Goal: Task Accomplishment & Management: Manage account settings

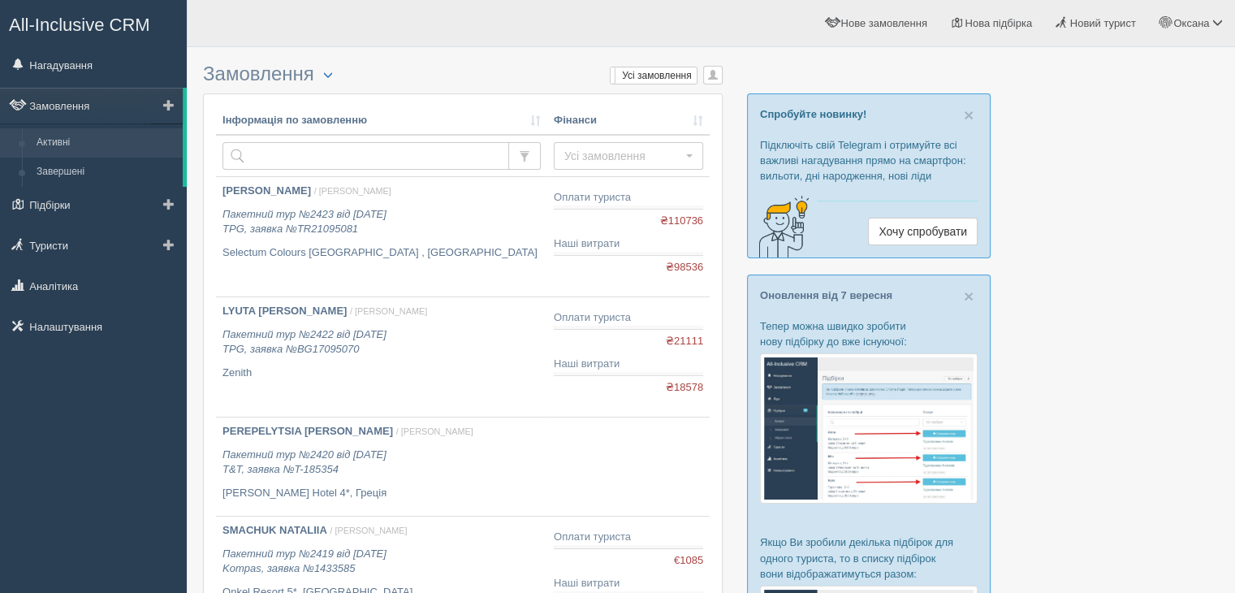
click at [76, 152] on link "Активні" at bounding box center [105, 142] width 153 height 29
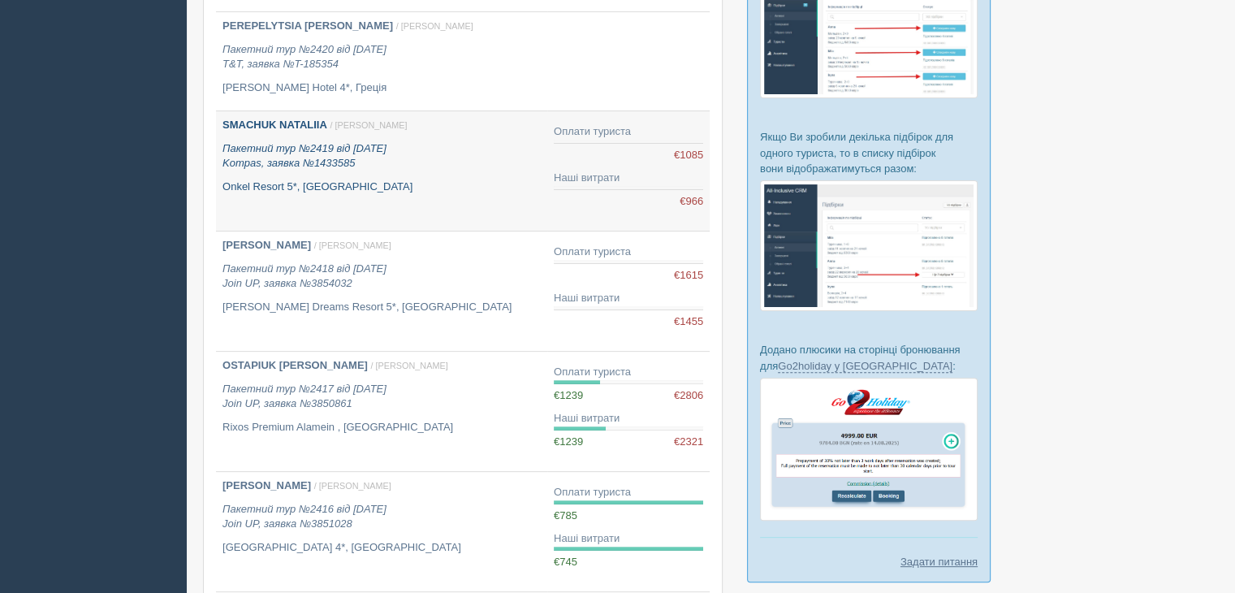
scroll to position [406, 0]
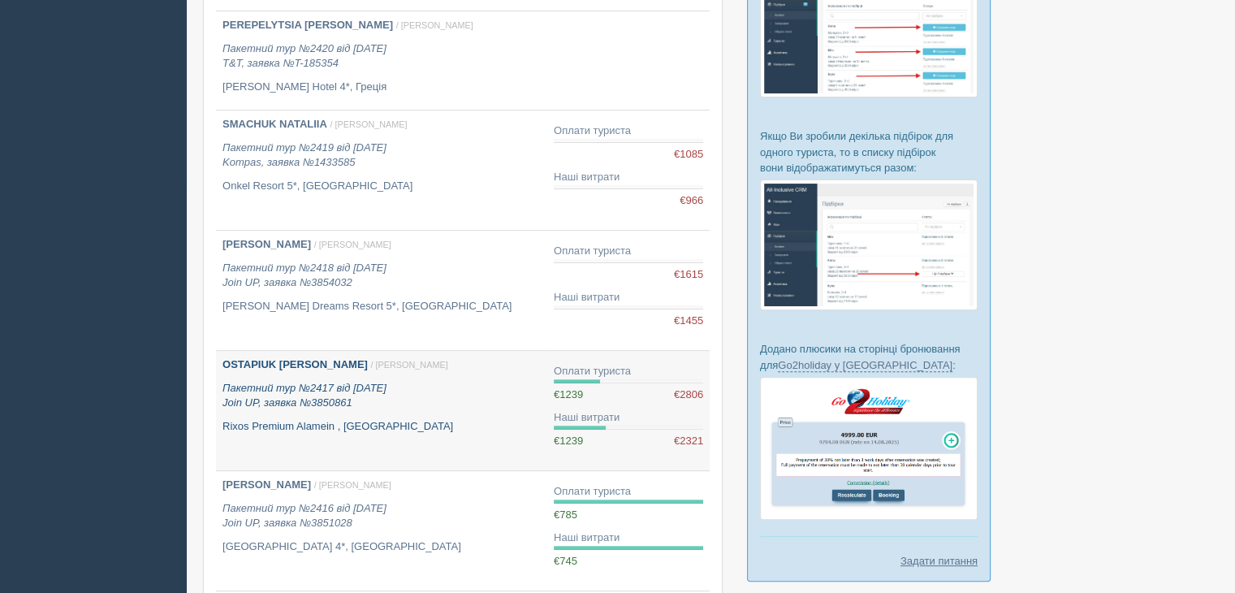
click at [399, 427] on p "Rixos Premium Alamein , [GEOGRAPHIC_DATA]" at bounding box center [381, 426] width 318 height 15
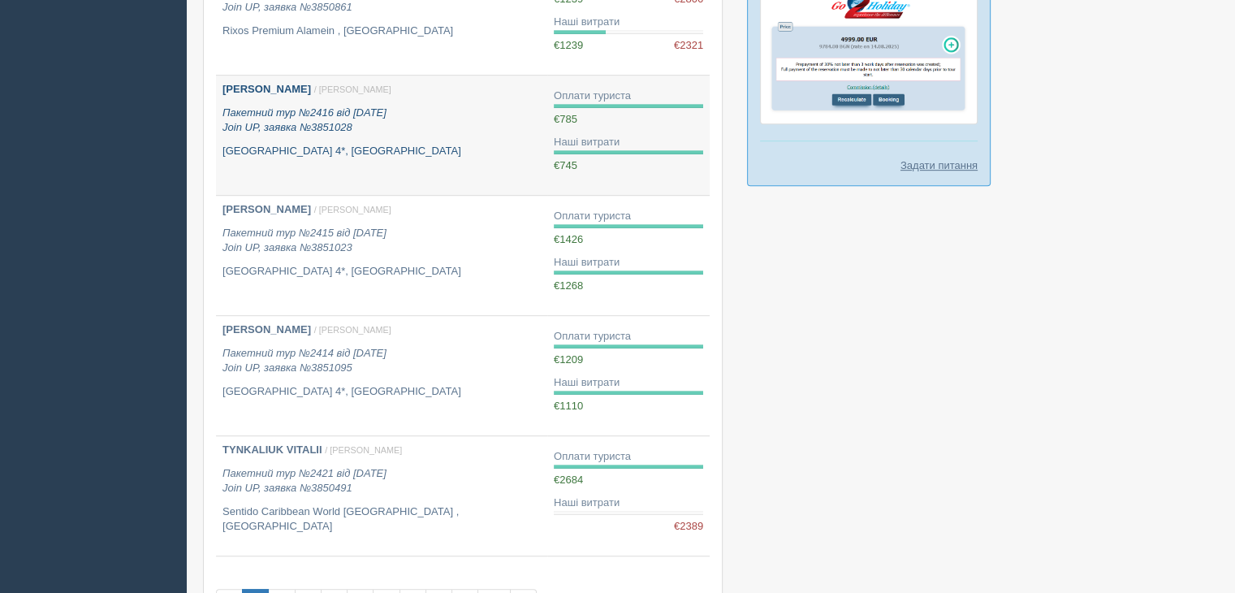
scroll to position [893, 0]
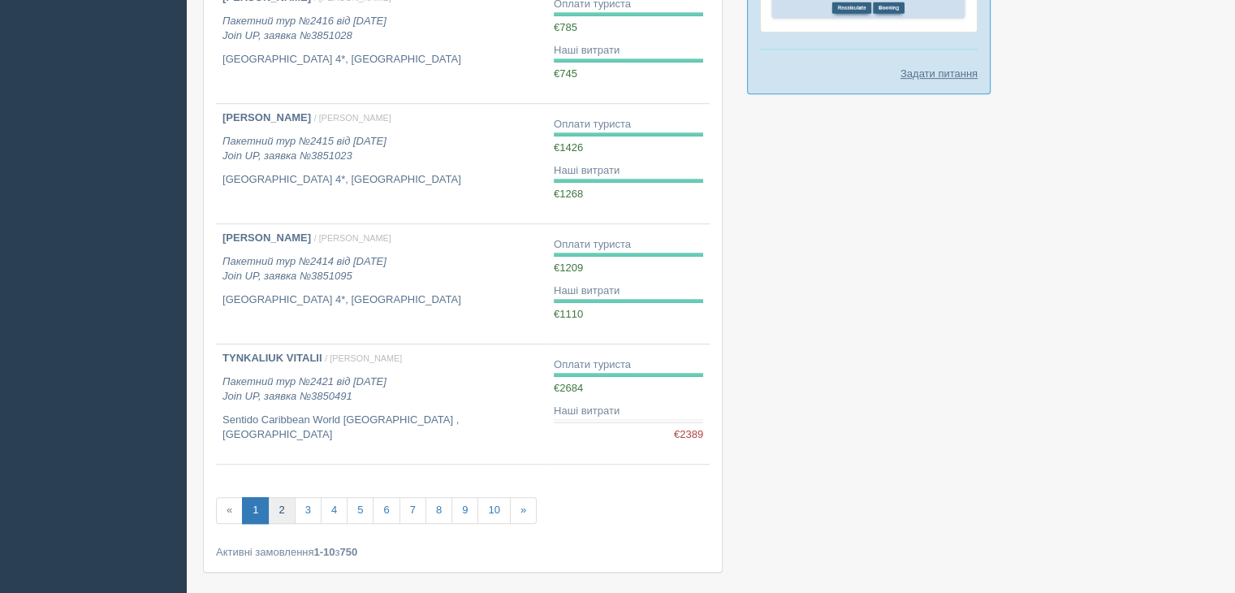
click at [274, 506] on link "2" at bounding box center [281, 510] width 27 height 27
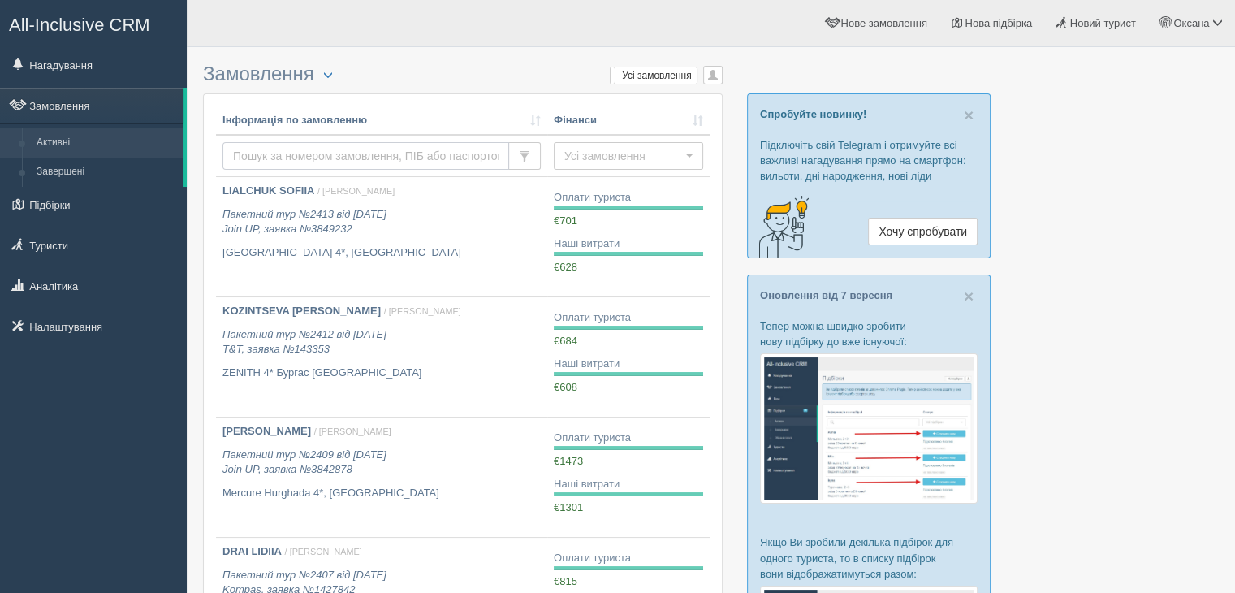
click at [300, 159] on input "text" at bounding box center [365, 156] width 287 height 28
type input "zakrevska"
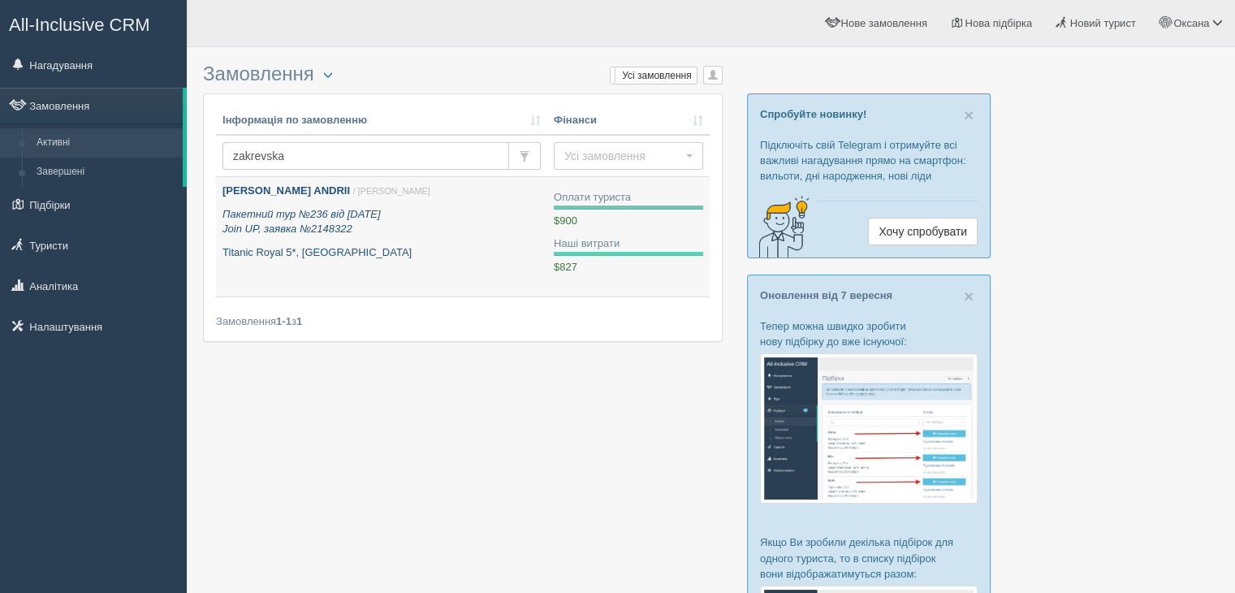
click at [428, 238] on div "[PERSON_NAME] ANDRII / [PERSON_NAME] Пакетний тур №236 від [DATE] Join UP, заяв…" at bounding box center [381, 221] width 318 height 76
click at [427, 235] on p "Пакетний тур №236 від [DATE] Join UP, заявка №2148322" at bounding box center [381, 222] width 318 height 30
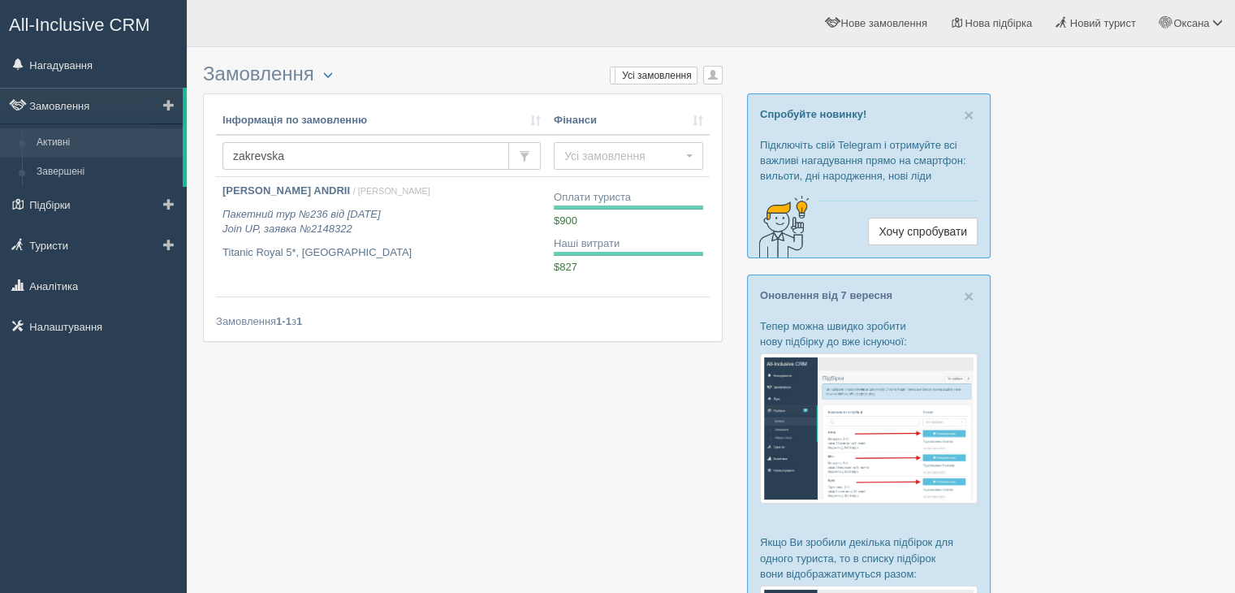
click at [108, 149] on link "Активні" at bounding box center [105, 142] width 153 height 29
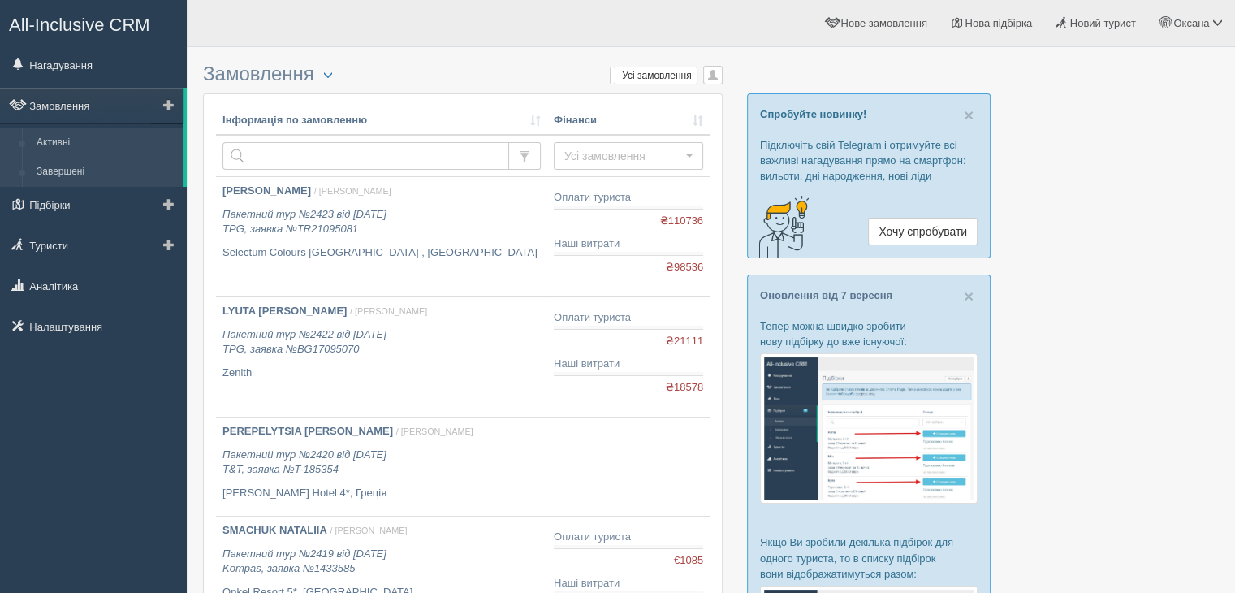
click at [102, 176] on link "Завершені" at bounding box center [105, 171] width 153 height 29
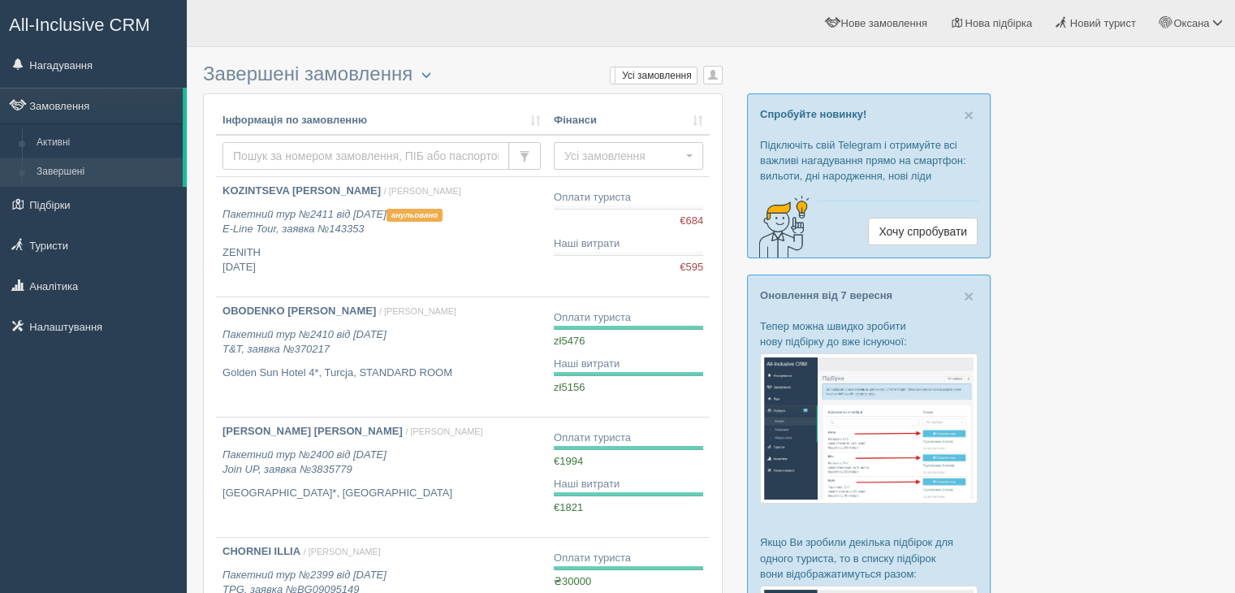
click at [283, 145] on input "text" at bounding box center [365, 156] width 287 height 28
type input "zakrevska"
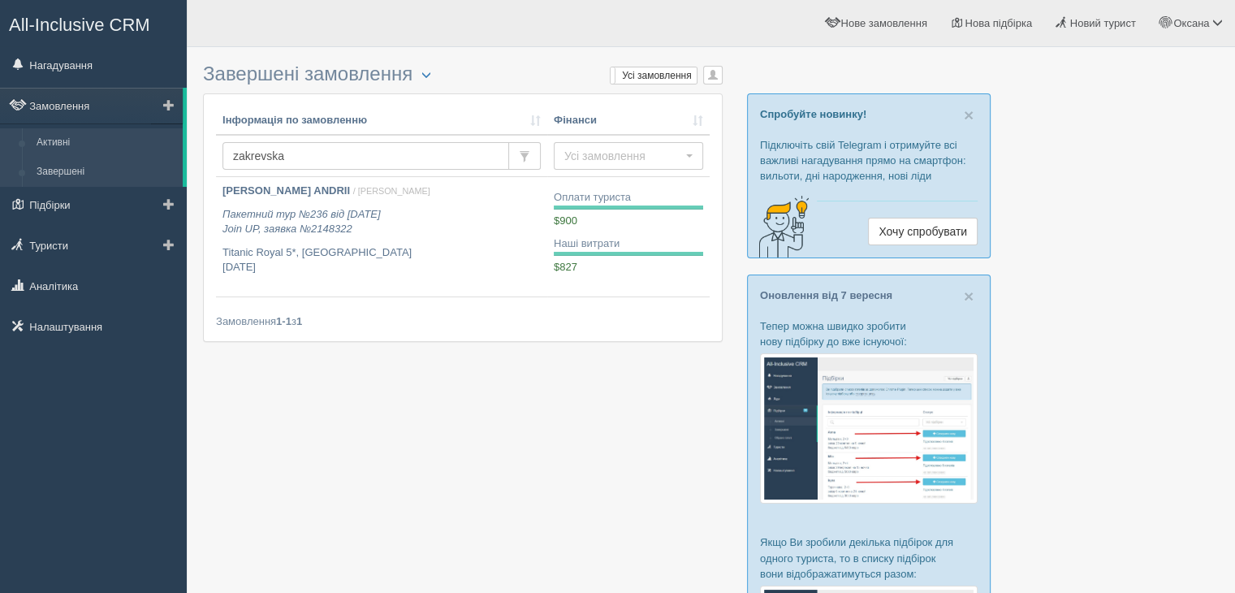
click at [97, 140] on link "Активні" at bounding box center [105, 142] width 153 height 29
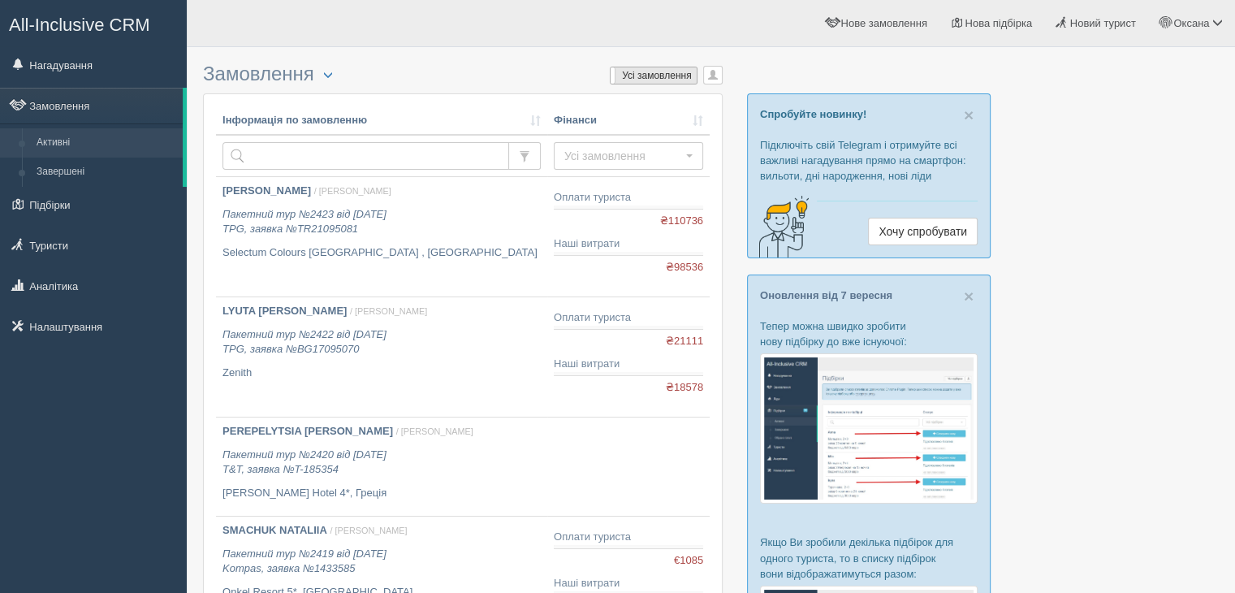
click at [654, 72] on label "Усі замовлення" at bounding box center [654, 75] width 86 height 16
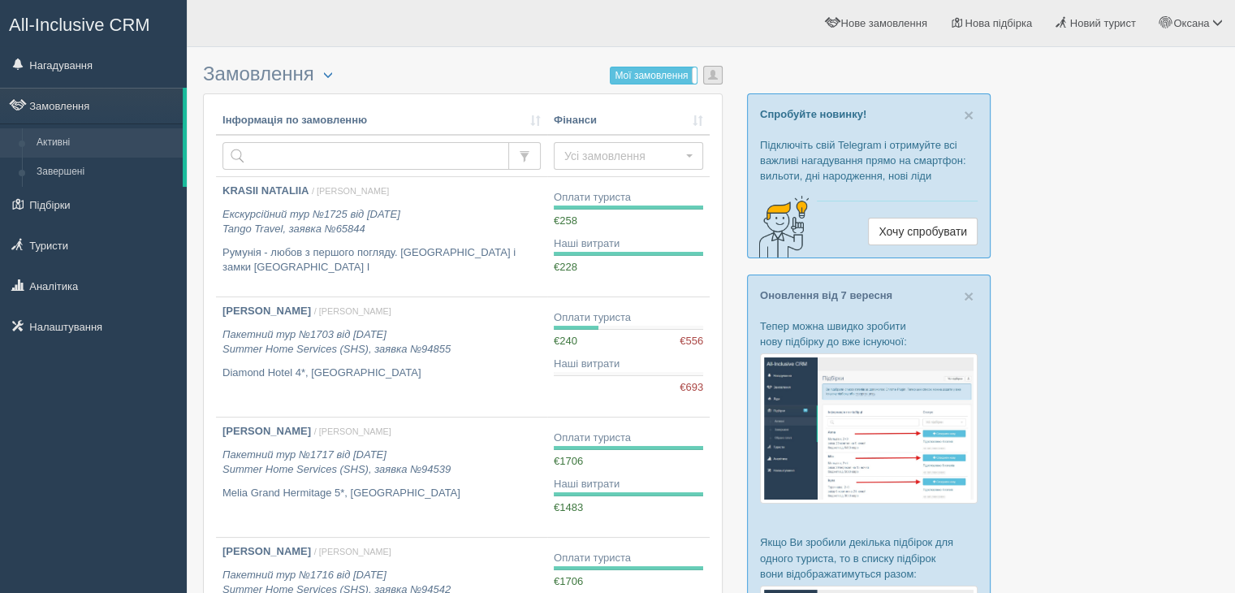
drag, startPoint x: 0, startPoint y: 0, endPoint x: 710, endPoint y: 78, distance: 713.8
click at [710, 78] on span "button" at bounding box center [713, 75] width 10 height 10
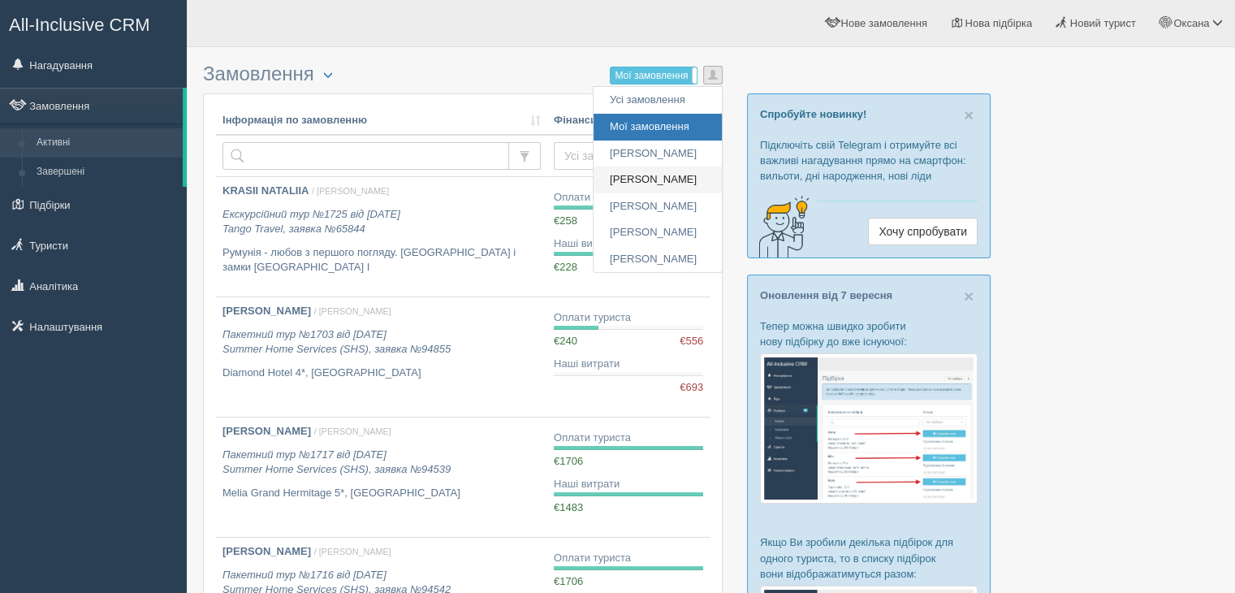
click at [671, 182] on link "[PERSON_NAME]" at bounding box center [657, 179] width 128 height 27
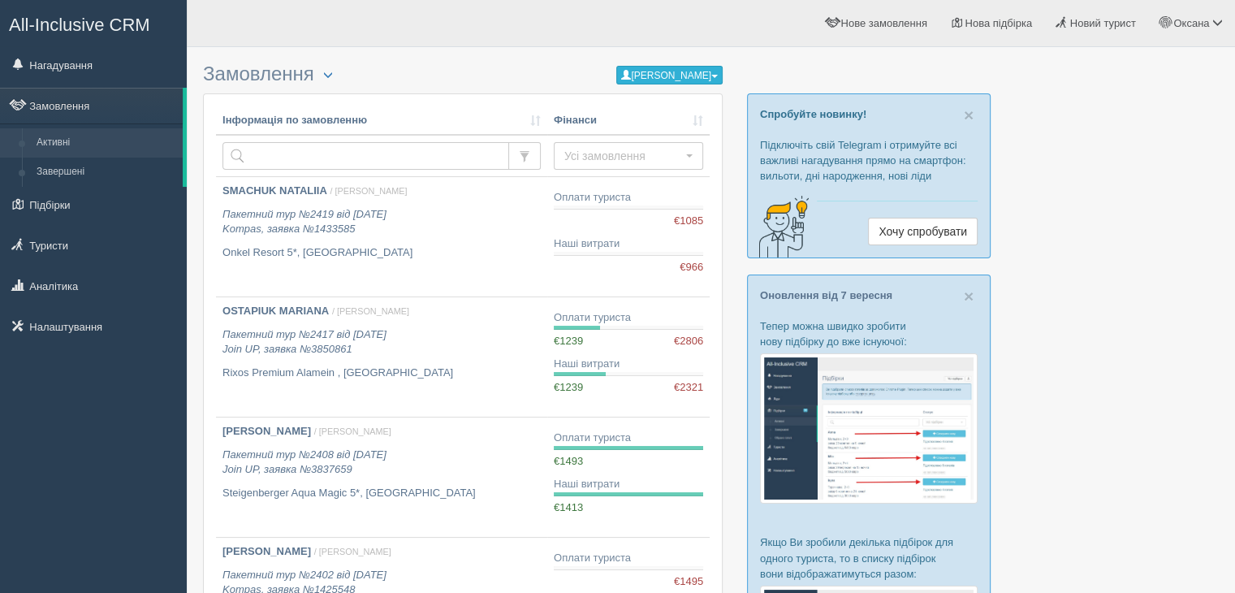
click at [693, 72] on button "[PERSON_NAME]" at bounding box center [669, 75] width 106 height 19
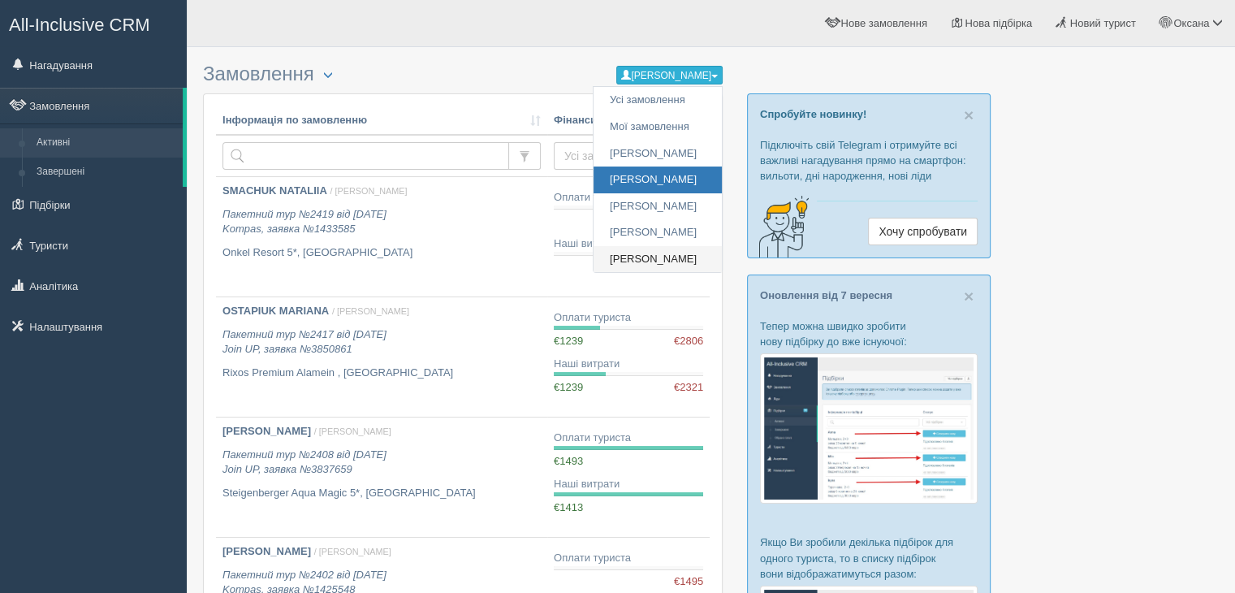
click at [648, 248] on link "[PERSON_NAME]" at bounding box center [657, 259] width 128 height 27
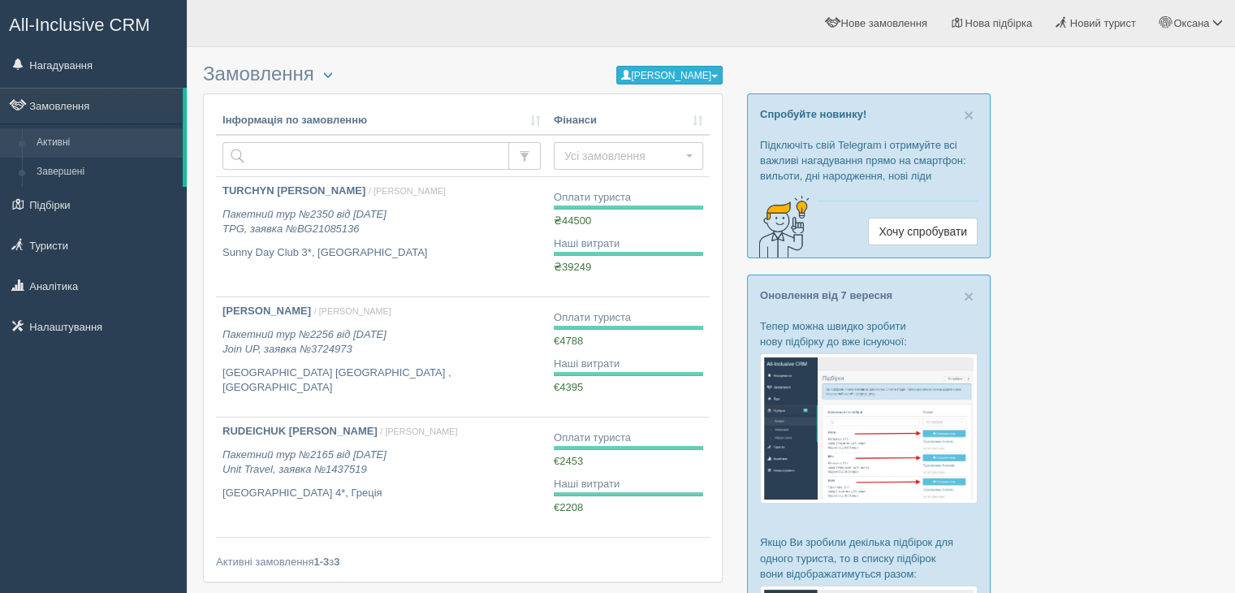
click at [662, 74] on button "[PERSON_NAME]" at bounding box center [669, 75] width 106 height 19
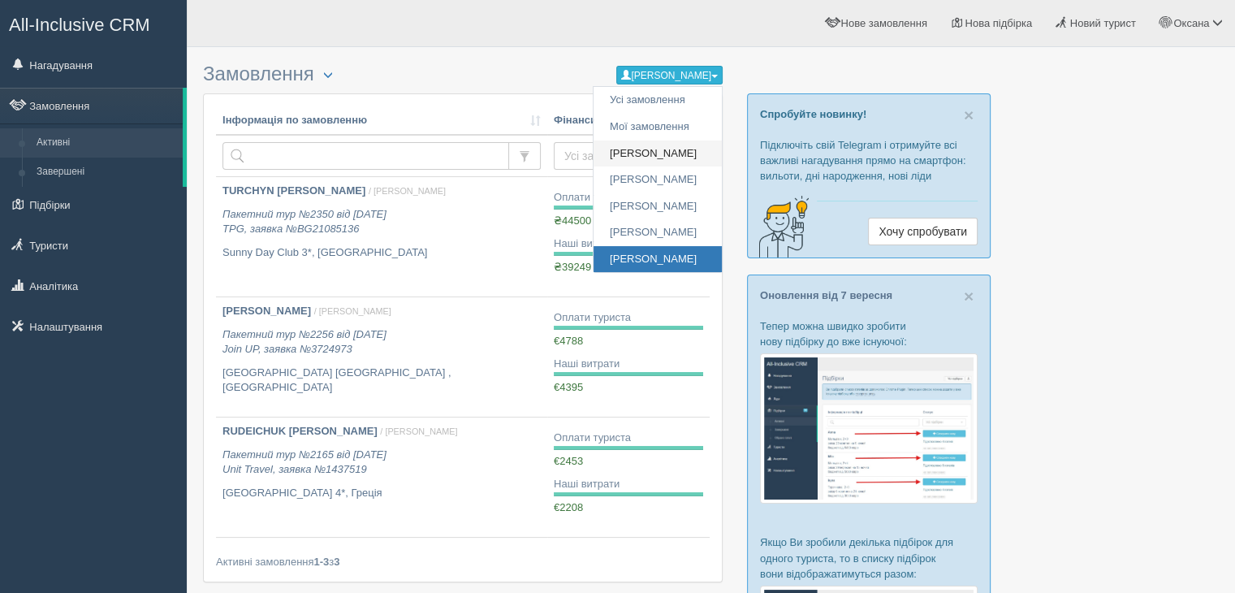
click at [643, 150] on link "[PERSON_NAME]" at bounding box center [657, 153] width 128 height 27
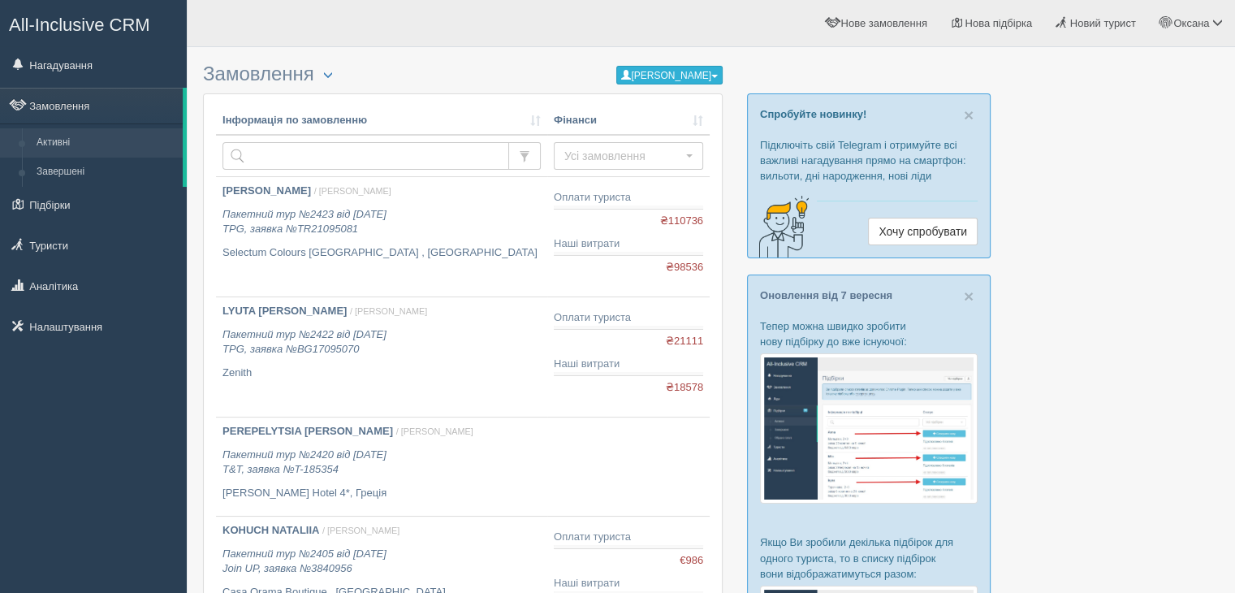
click at [670, 72] on button "[PERSON_NAME]" at bounding box center [669, 75] width 106 height 19
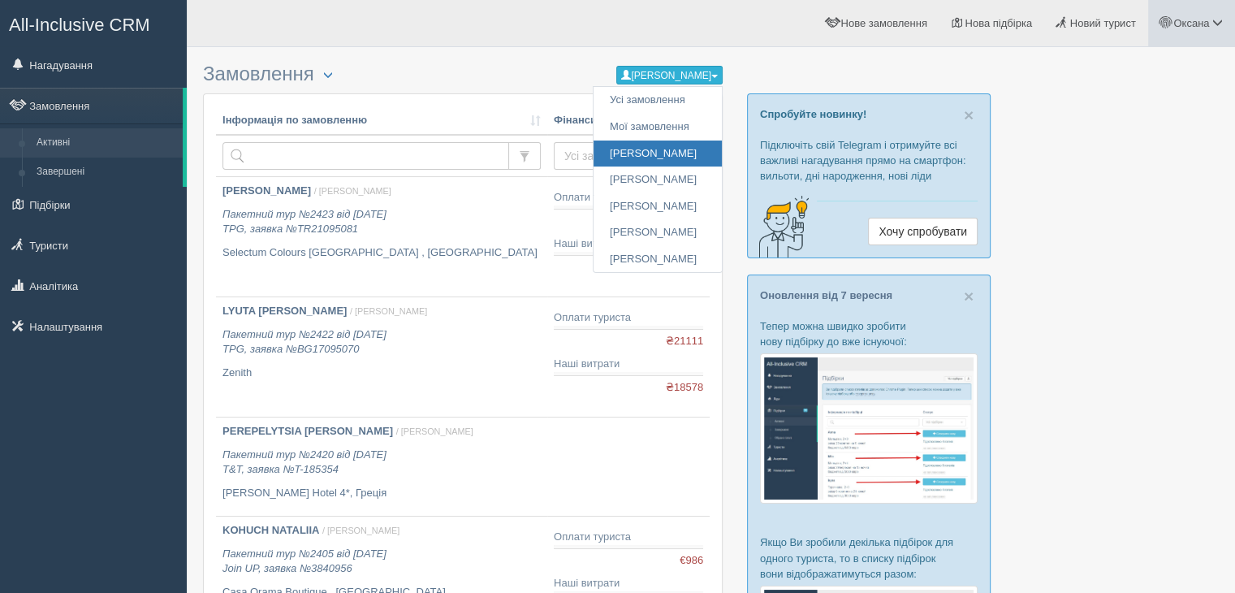
click at [1184, 36] on link "Оксана" at bounding box center [1191, 23] width 87 height 46
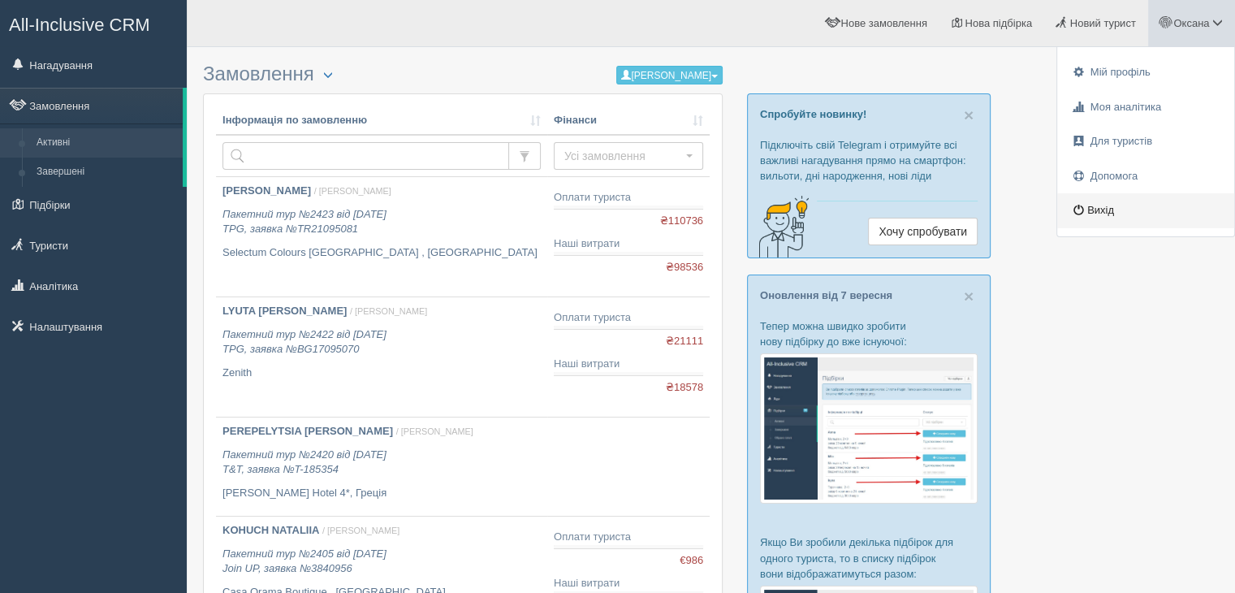
click at [1128, 211] on link "Вихід" at bounding box center [1145, 210] width 177 height 35
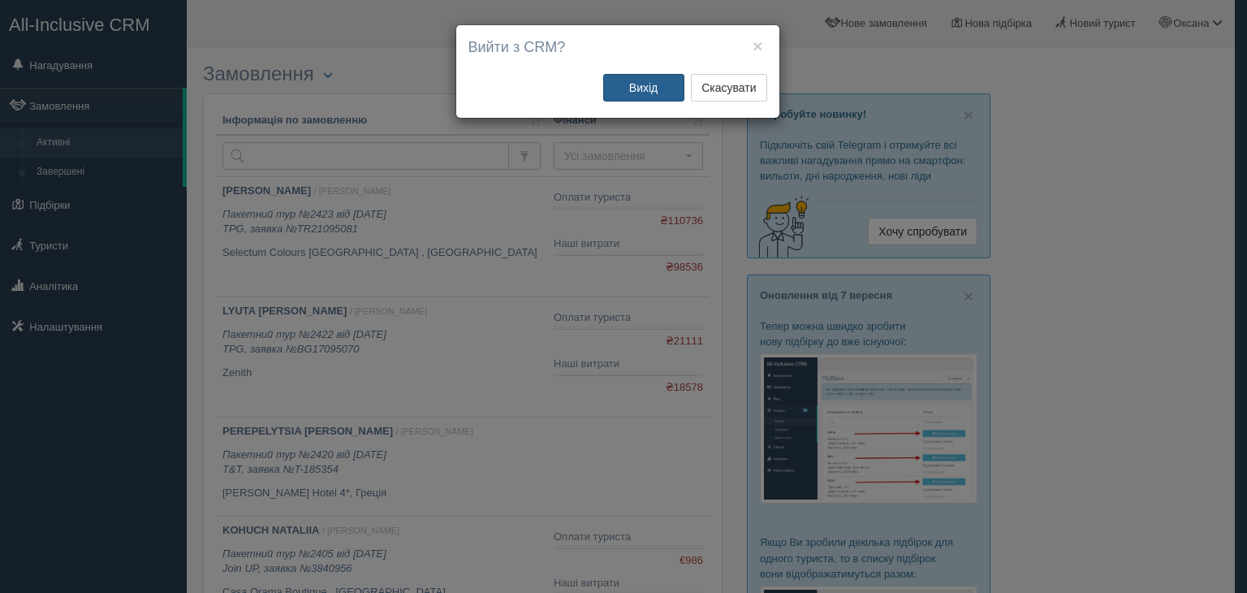
click at [643, 93] on button "Вихід" at bounding box center [643, 88] width 81 height 28
